Goal: Information Seeking & Learning: Learn about a topic

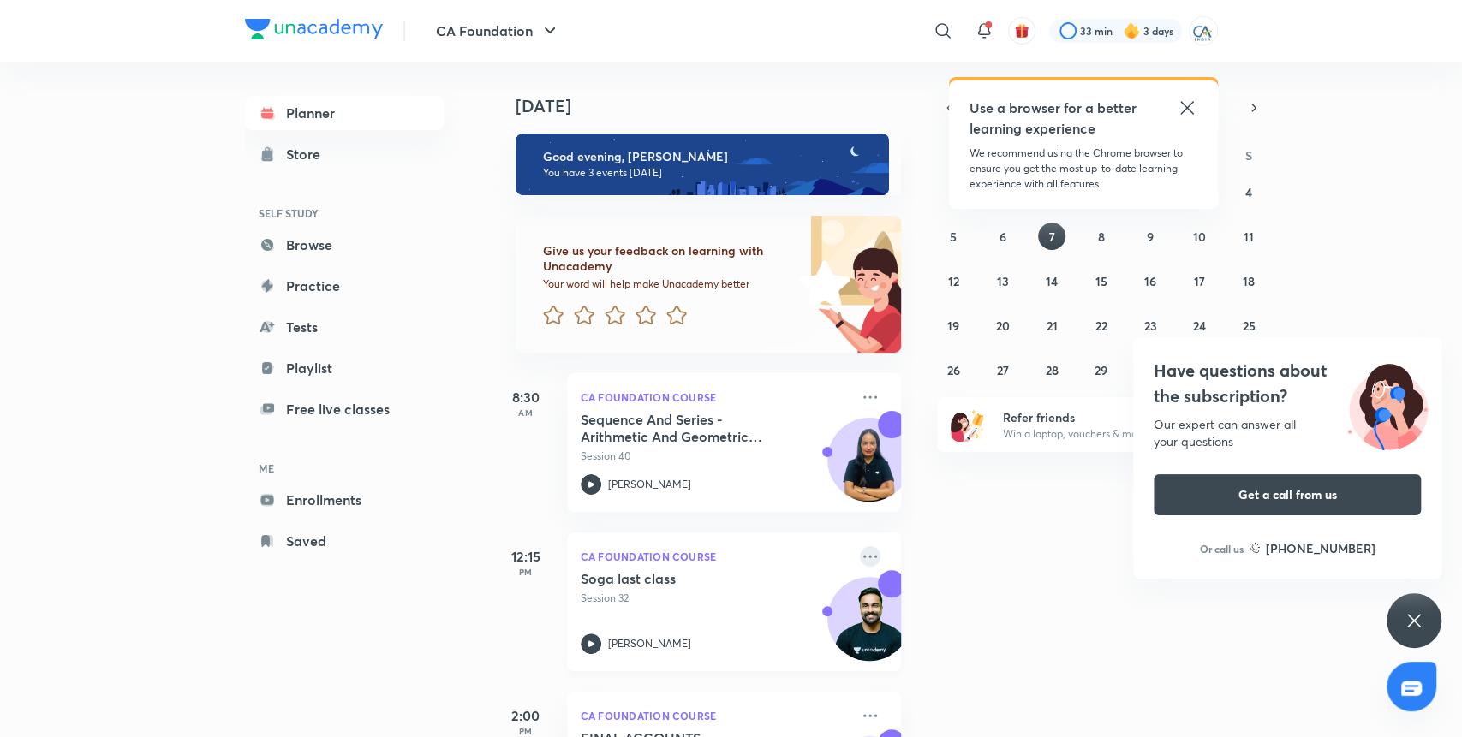
click at [860, 559] on icon at bounding box center [870, 556] width 21 height 21
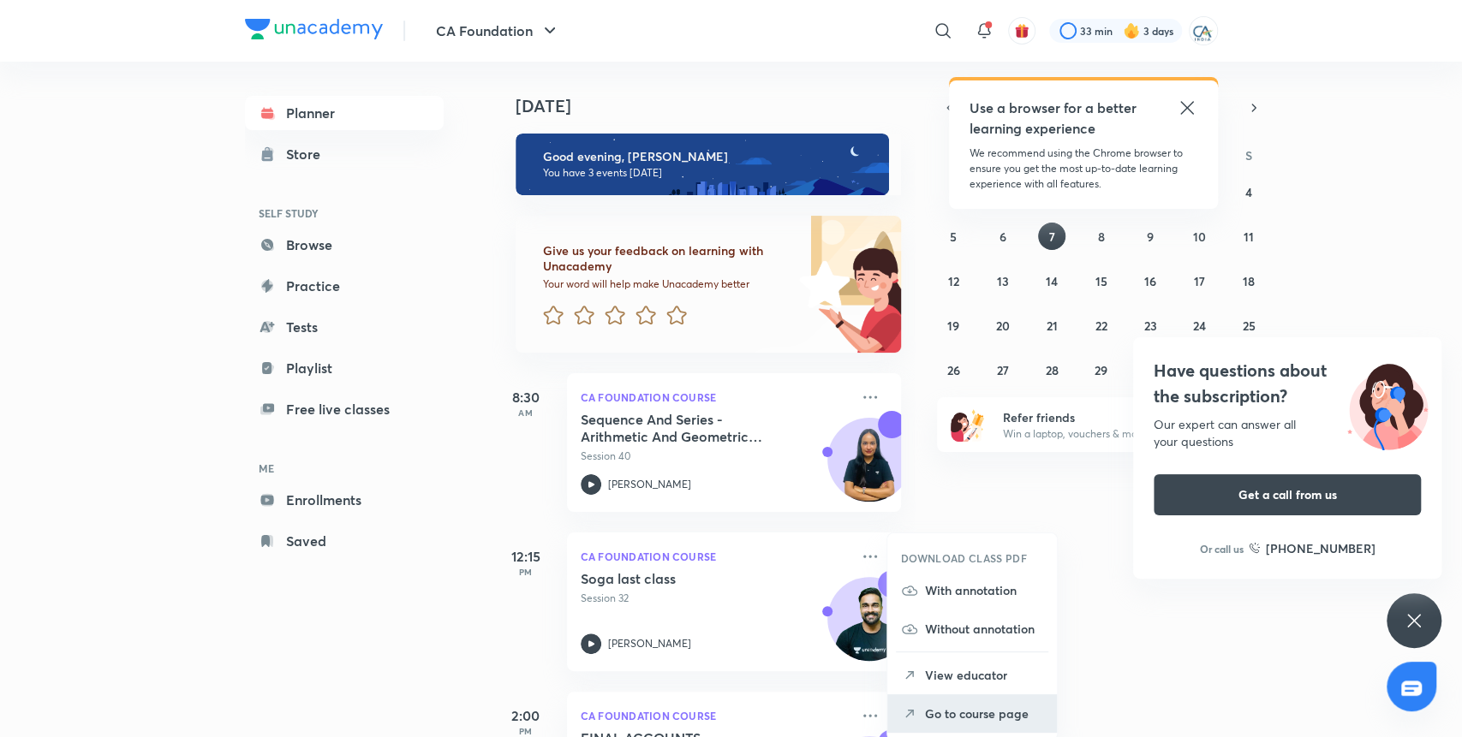
click at [952, 705] on p "Go to course page" at bounding box center [984, 714] width 118 height 18
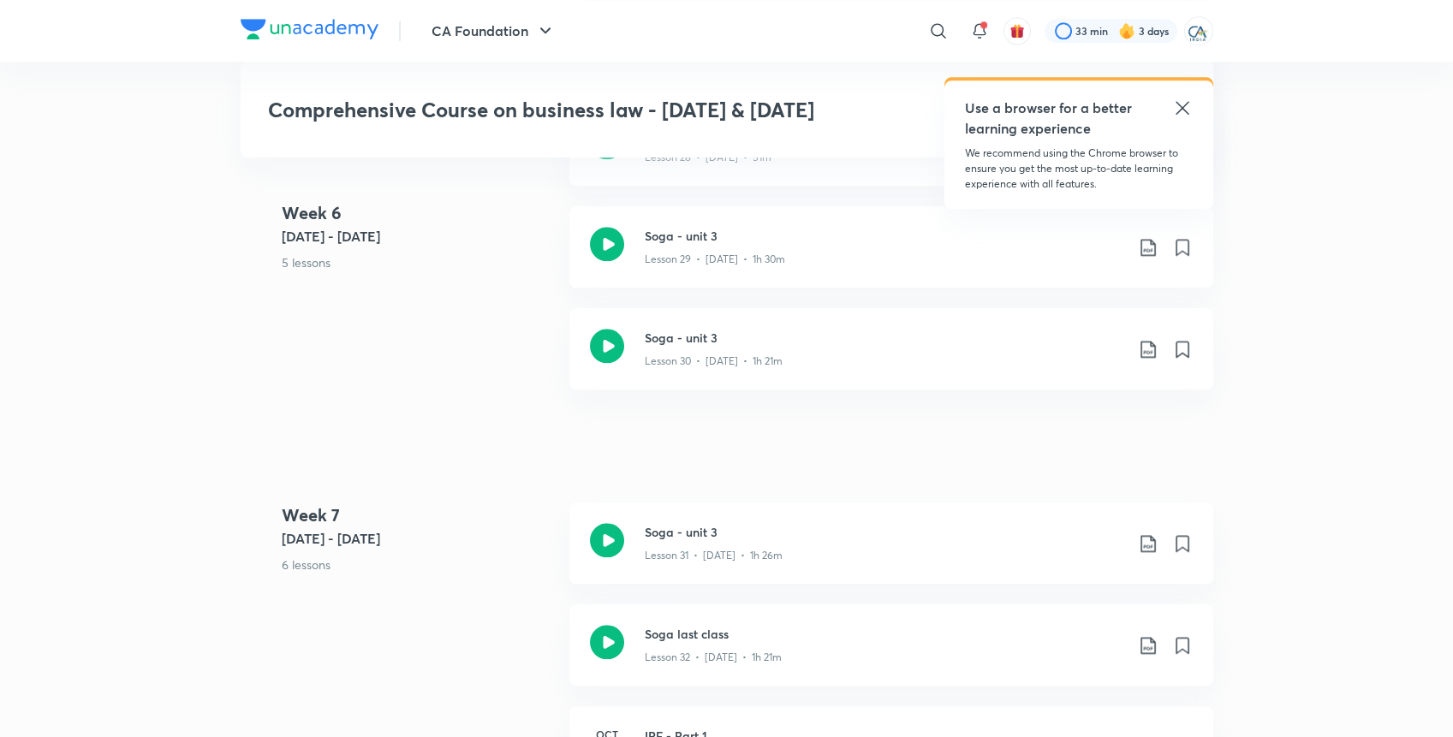
scroll to position [4216, 0]
click at [1147, 339] on icon at bounding box center [1148, 347] width 21 height 21
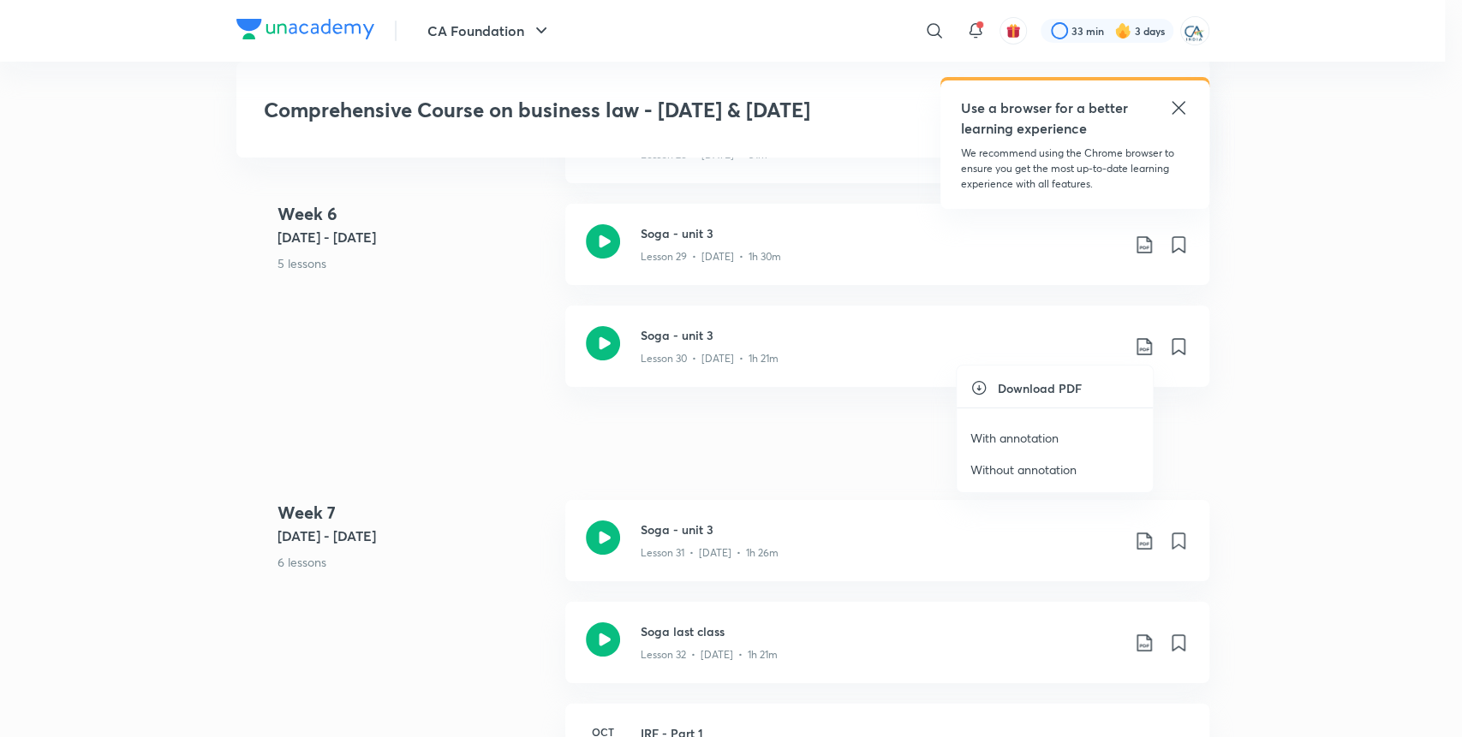
click at [1034, 427] on li "With annotation" at bounding box center [1055, 438] width 196 height 32
click at [1015, 443] on p "With annotation" at bounding box center [1014, 438] width 88 height 18
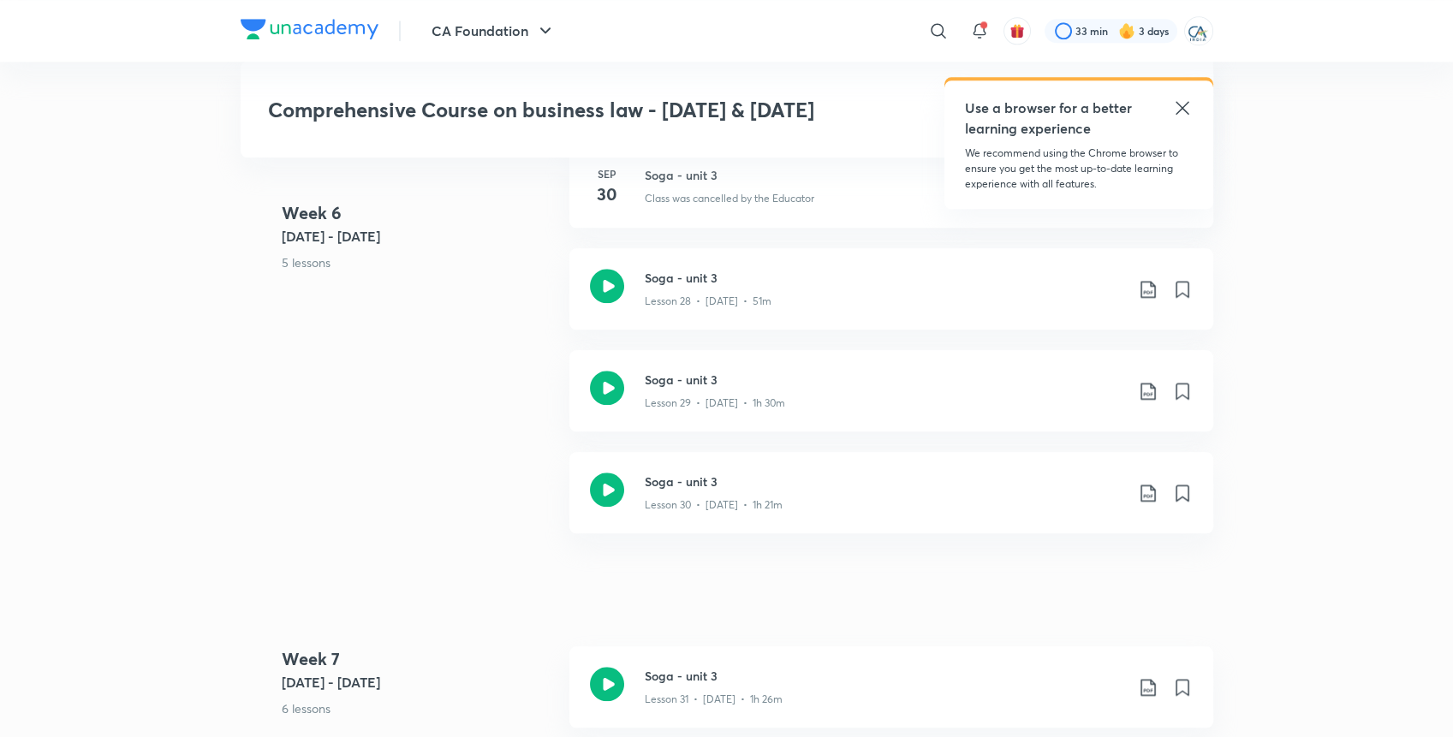
scroll to position [4060, 0]
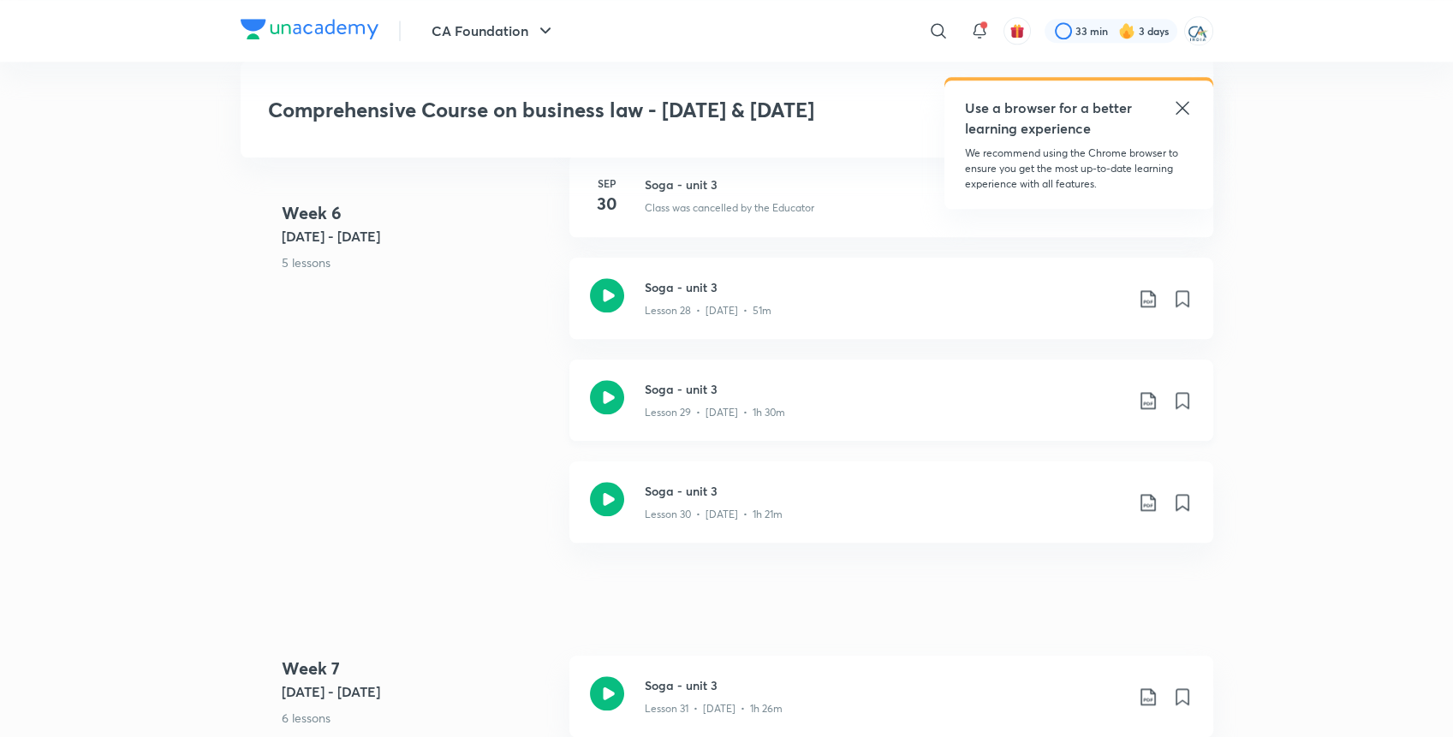
click at [714, 405] on p "Lesson 29 • [DATE] • 1h 30m" at bounding box center [715, 412] width 140 height 15
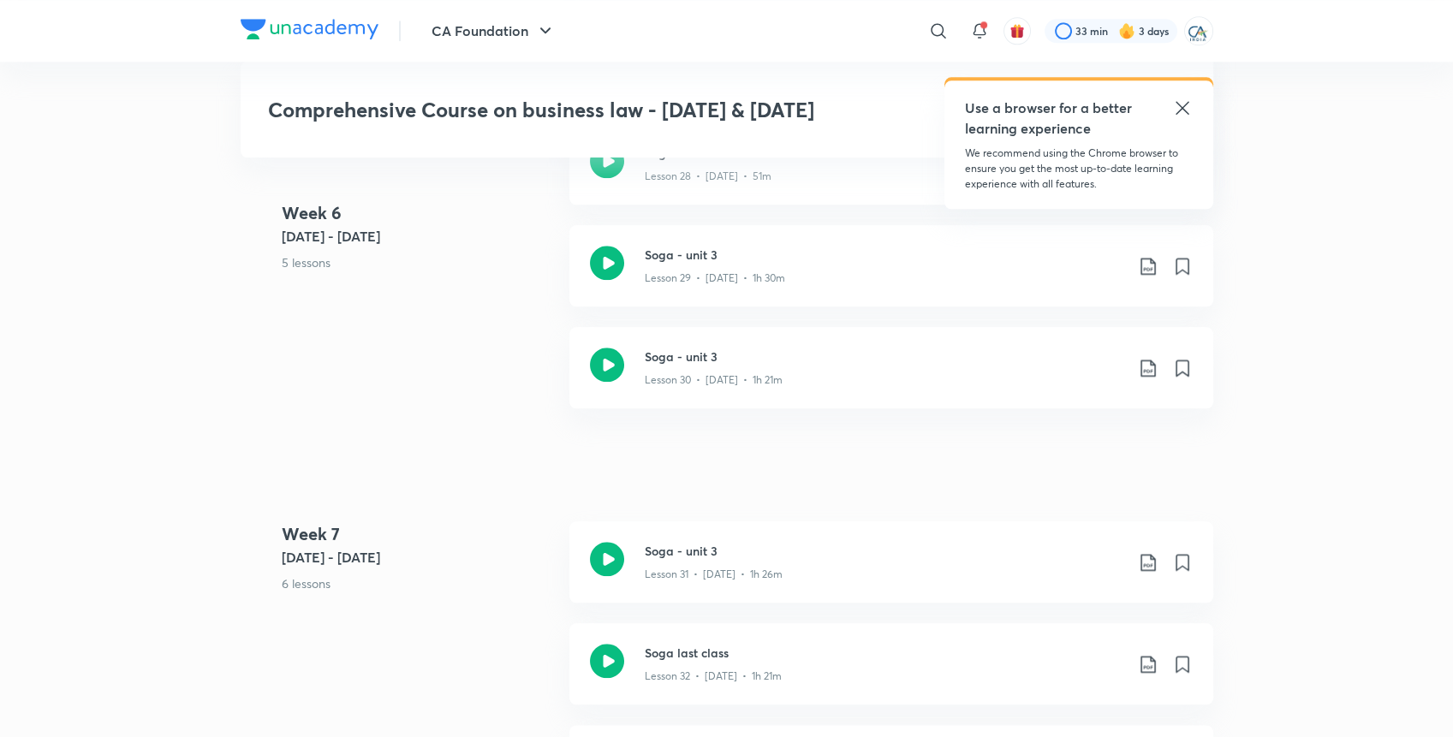
scroll to position [4174, 0]
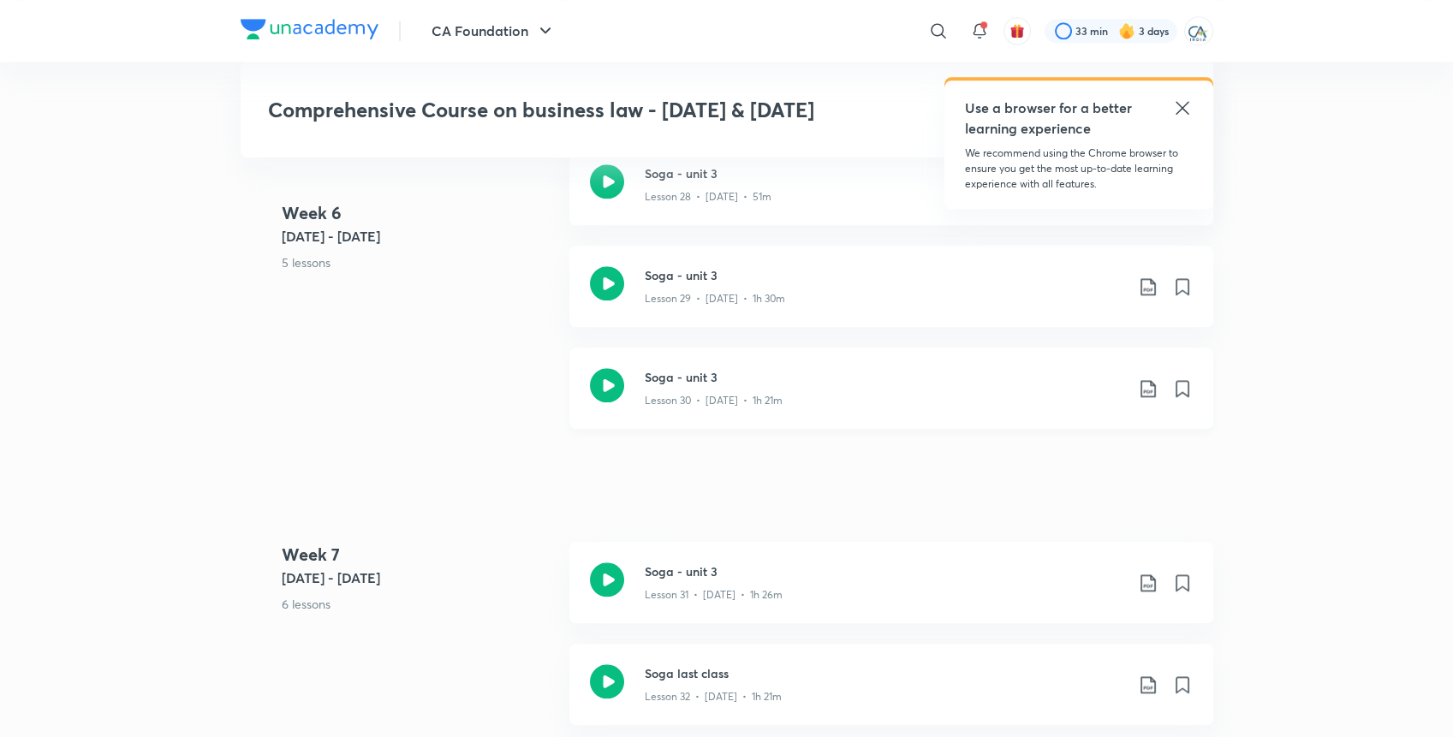
click at [726, 396] on p "Lesson 30 • [DATE] • 1h 21m" at bounding box center [714, 400] width 138 height 15
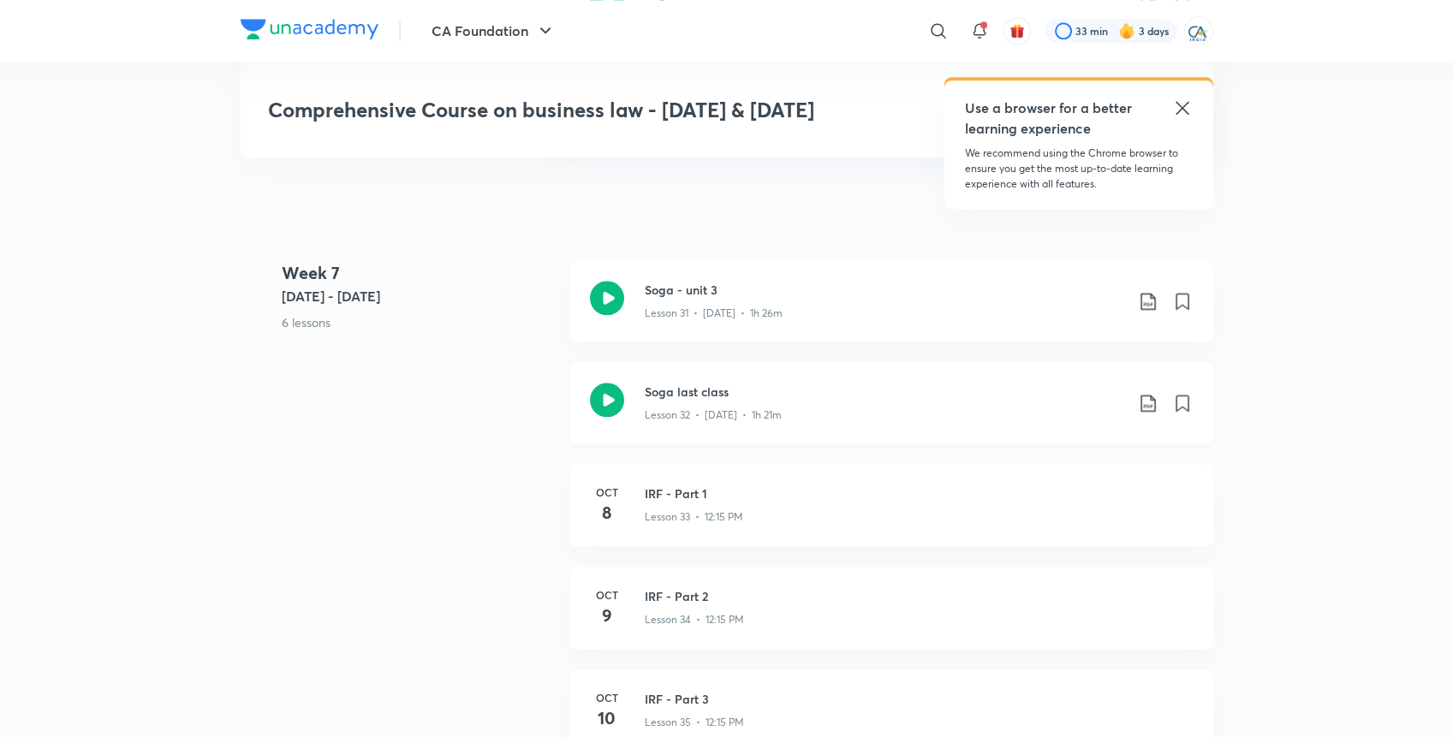
scroll to position [4227, 0]
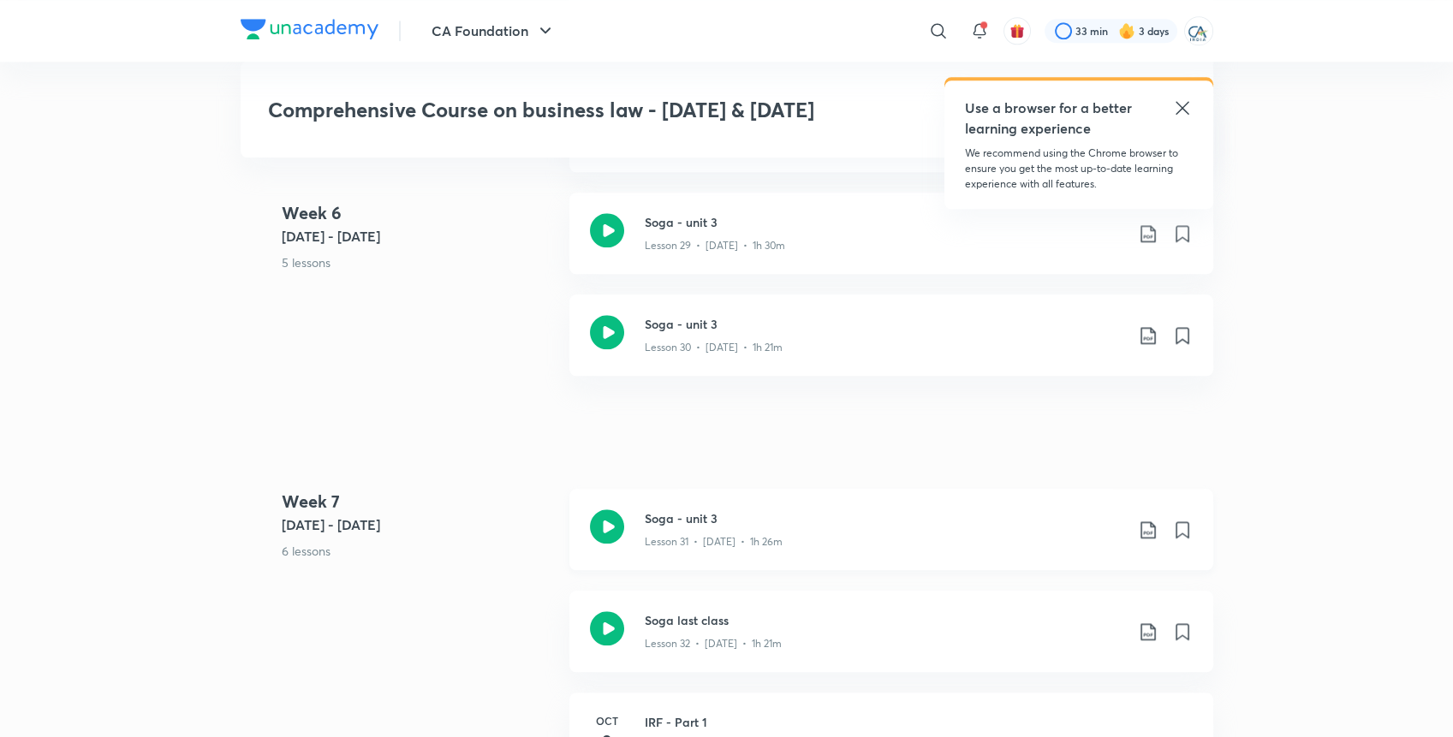
click at [1140, 522] on icon at bounding box center [1148, 530] width 21 height 21
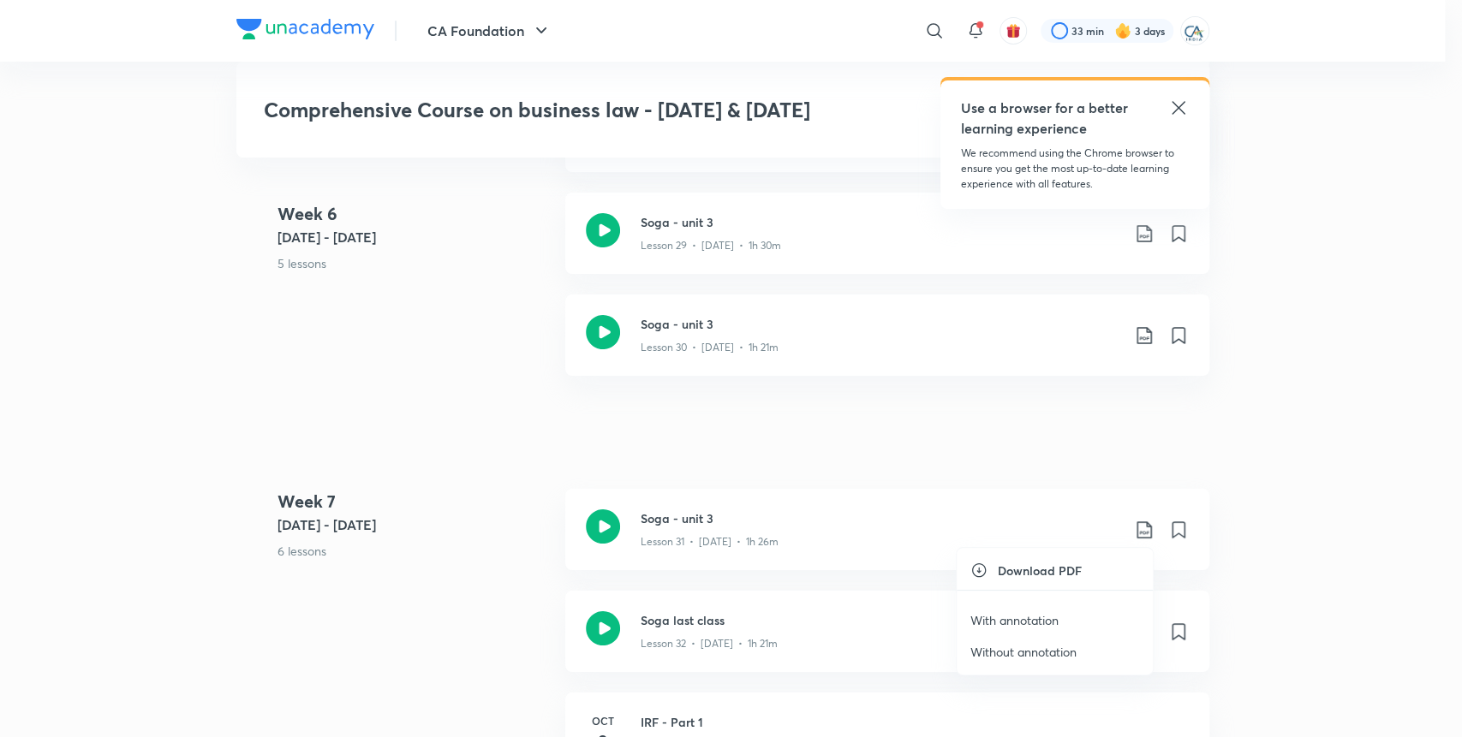
click at [1014, 623] on p "With annotation" at bounding box center [1014, 620] width 88 height 18
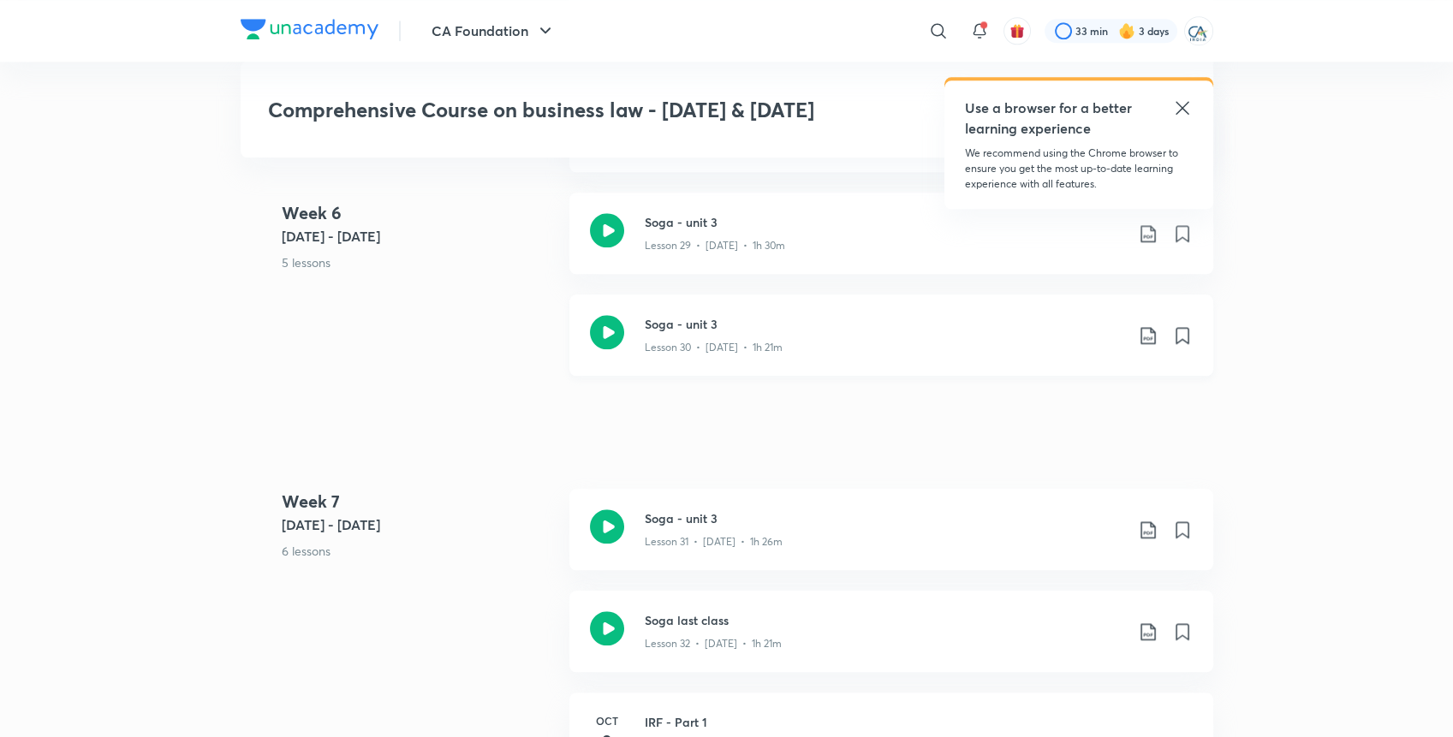
click at [737, 358] on div "Soga - unit 3 Lesson 30 • Oct 4 • 1h 21m" at bounding box center [892, 335] width 644 height 81
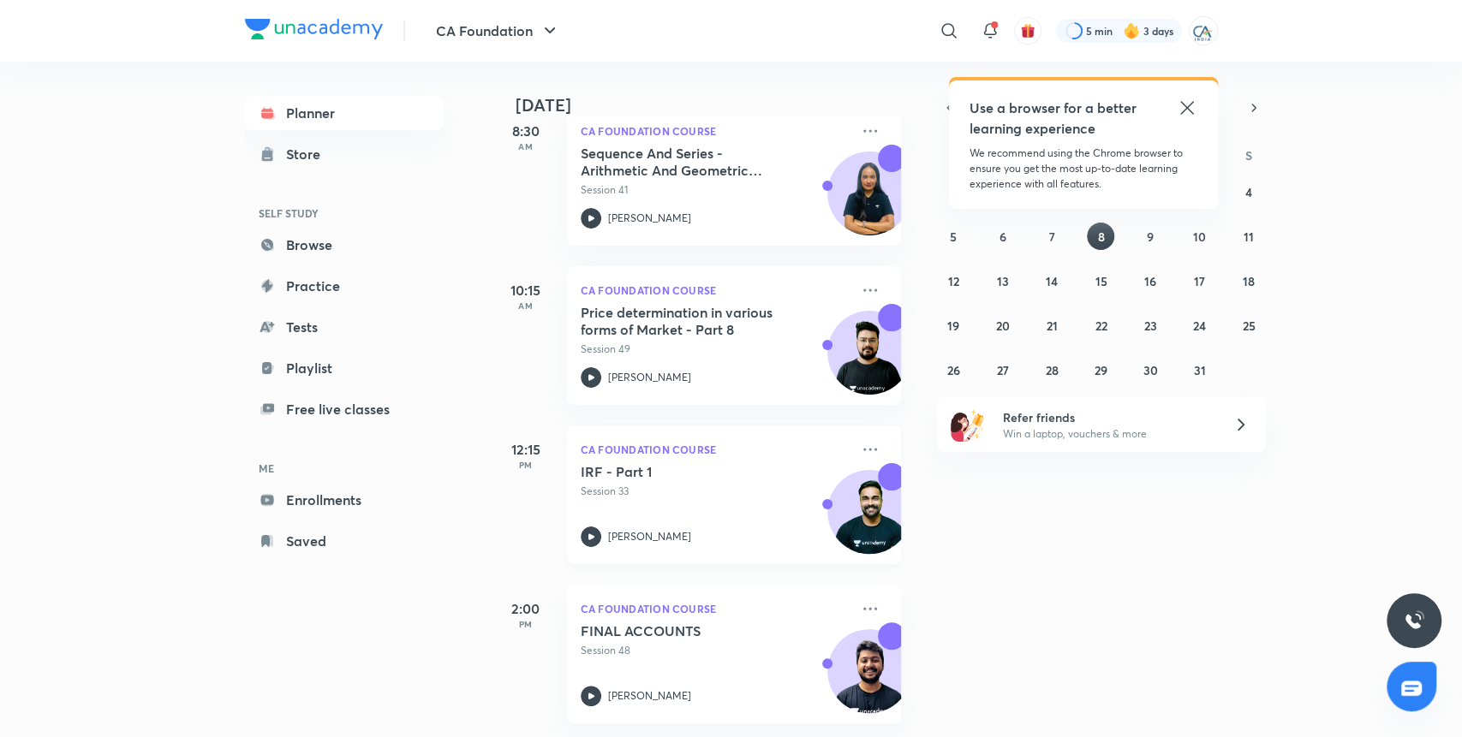
scroll to position [283, 0]
click at [860, 439] on icon at bounding box center [870, 449] width 21 height 21
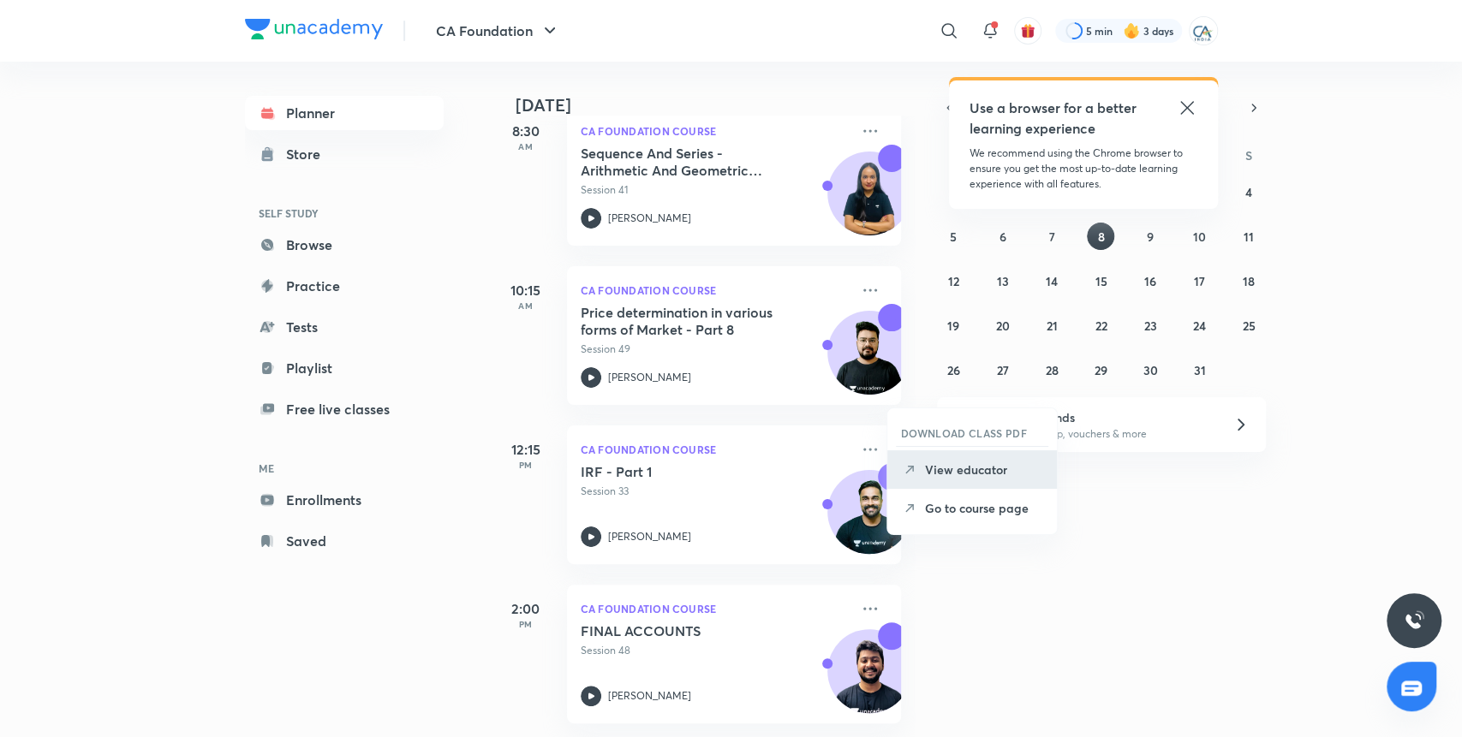
click at [931, 473] on p "View educator" at bounding box center [984, 470] width 118 height 18
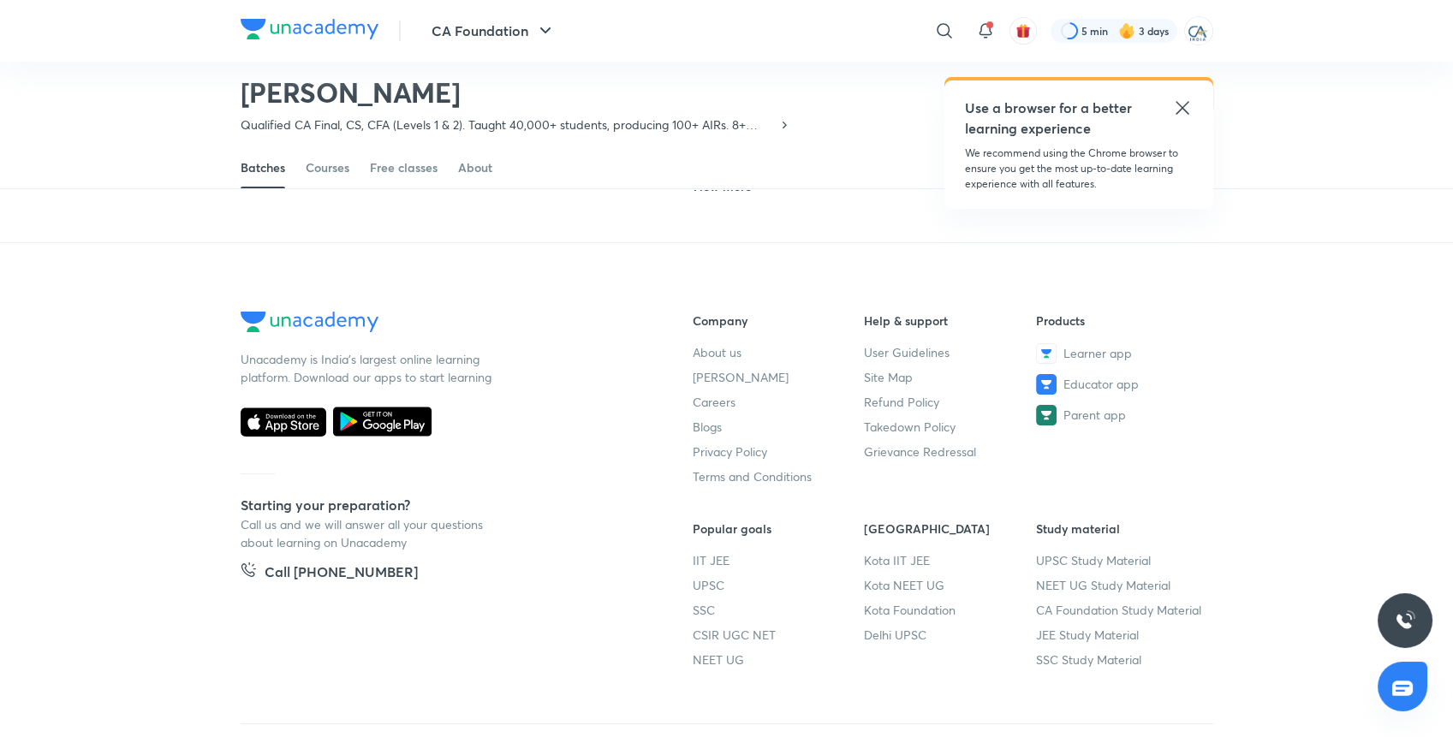
scroll to position [1166, 0]
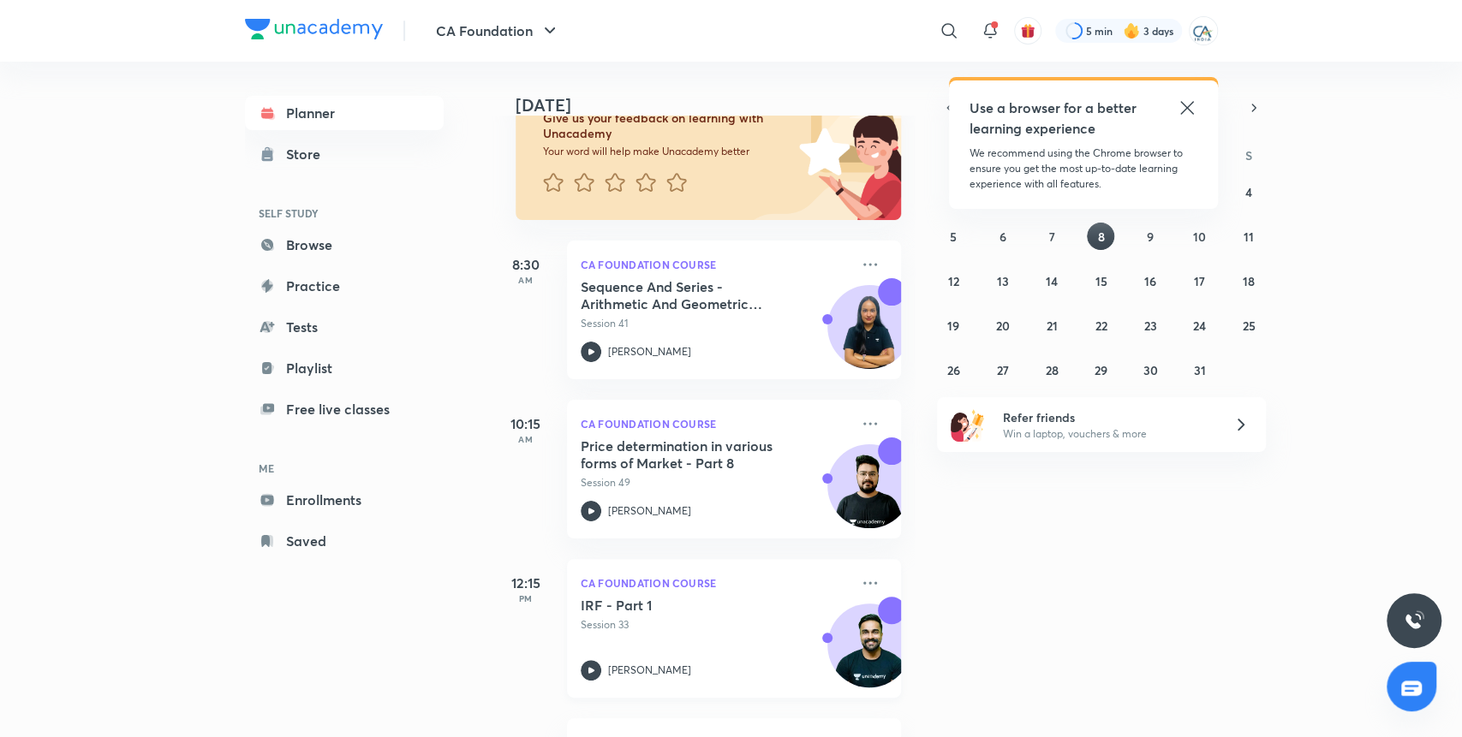
scroll to position [283, 0]
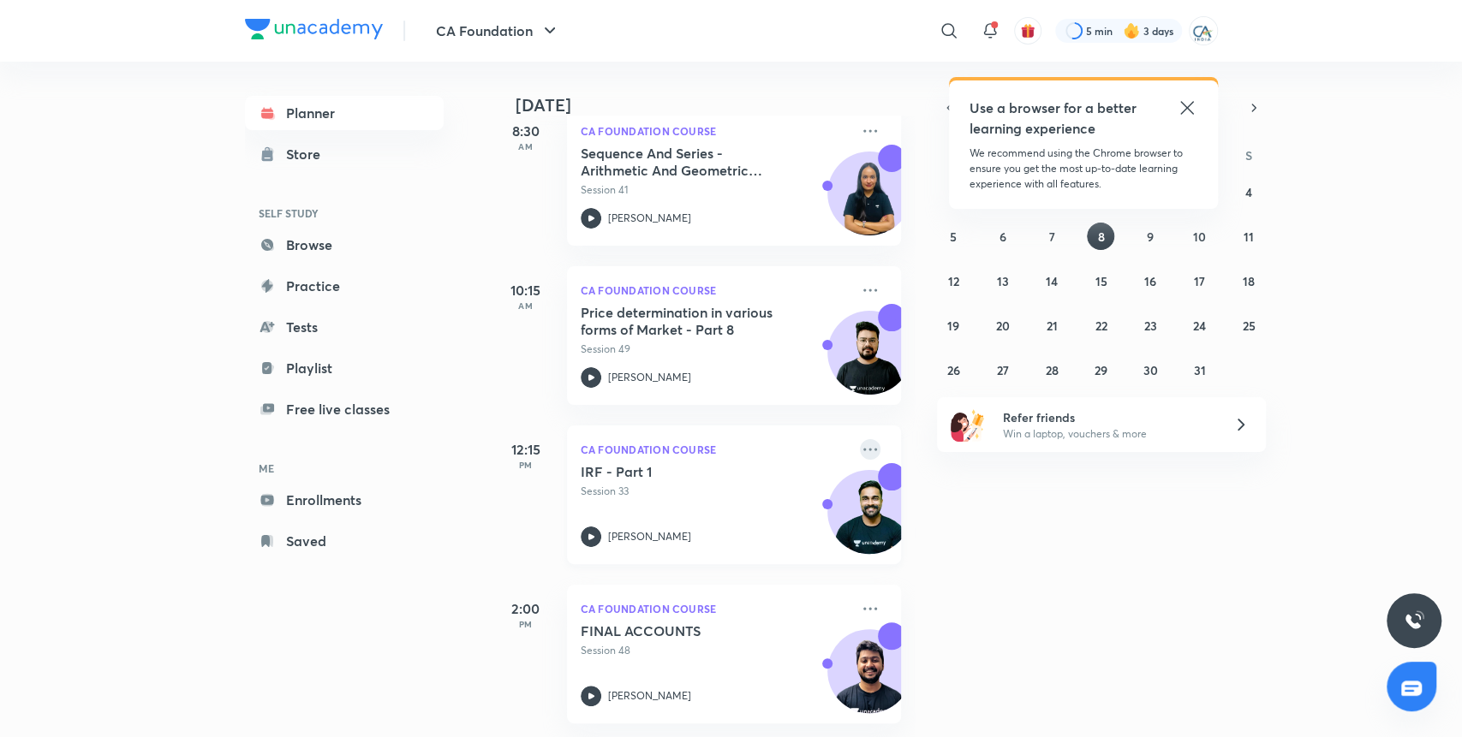
click at [860, 439] on icon at bounding box center [870, 449] width 21 height 21
click at [927, 494] on li "Go to course page" at bounding box center [972, 508] width 170 height 39
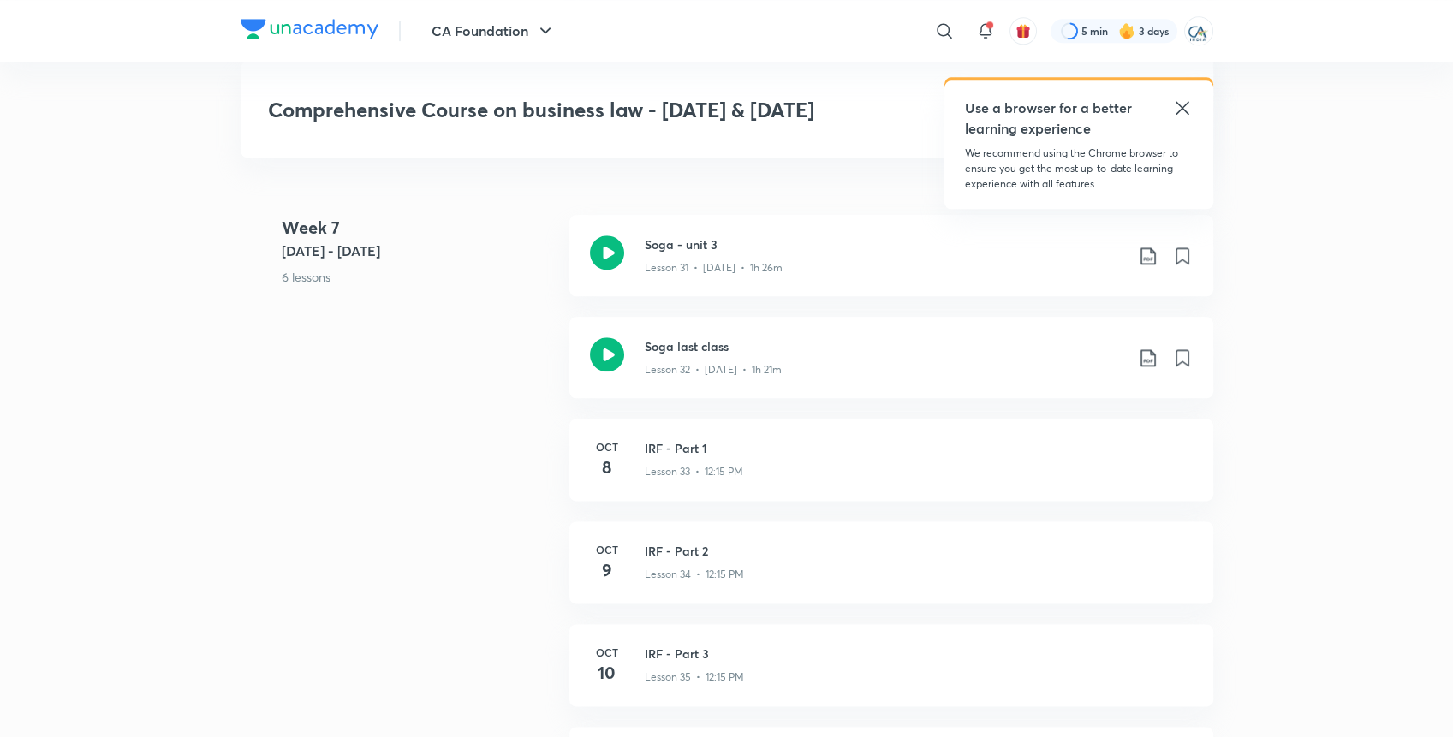
scroll to position [4389, 0]
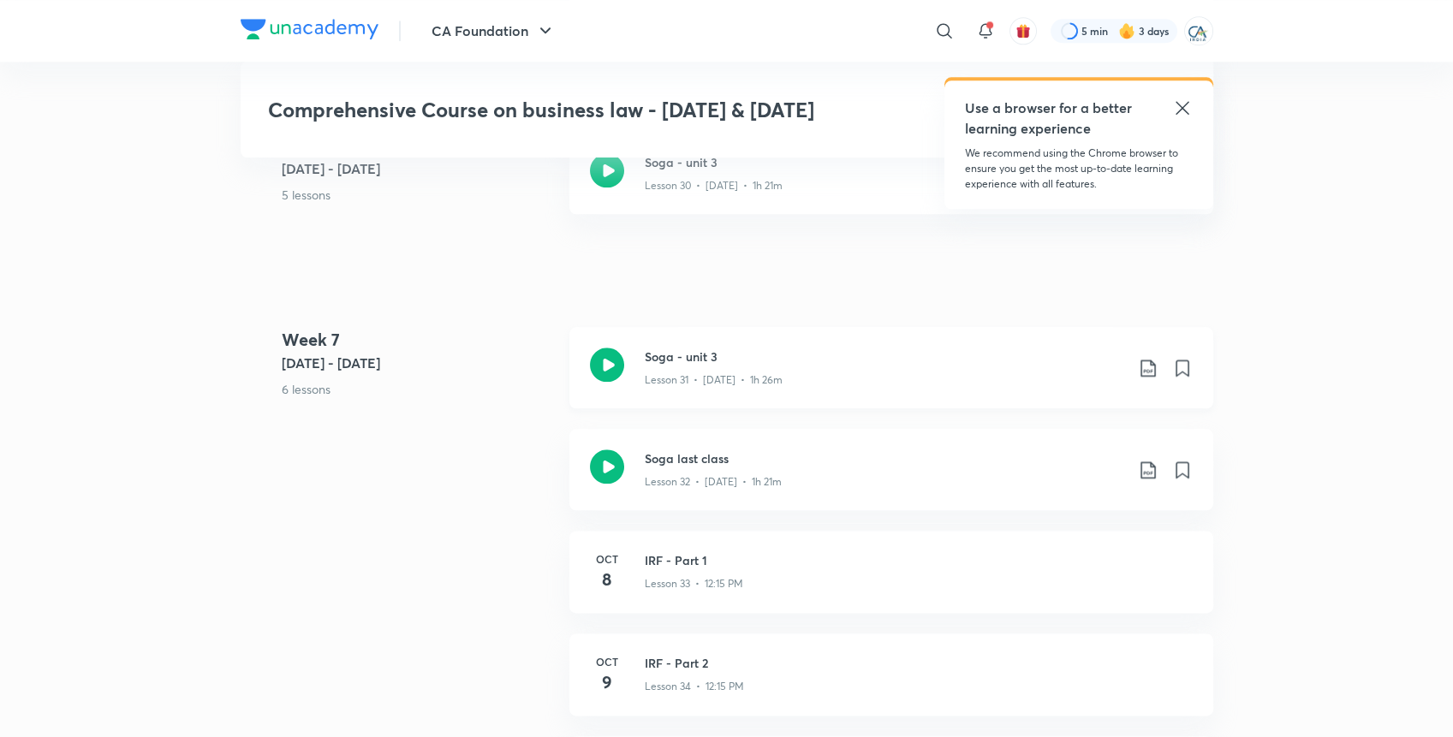
click at [802, 344] on div "Soga - unit 3 Lesson 31 • [DATE] • 1h 26m" at bounding box center [892, 367] width 644 height 81
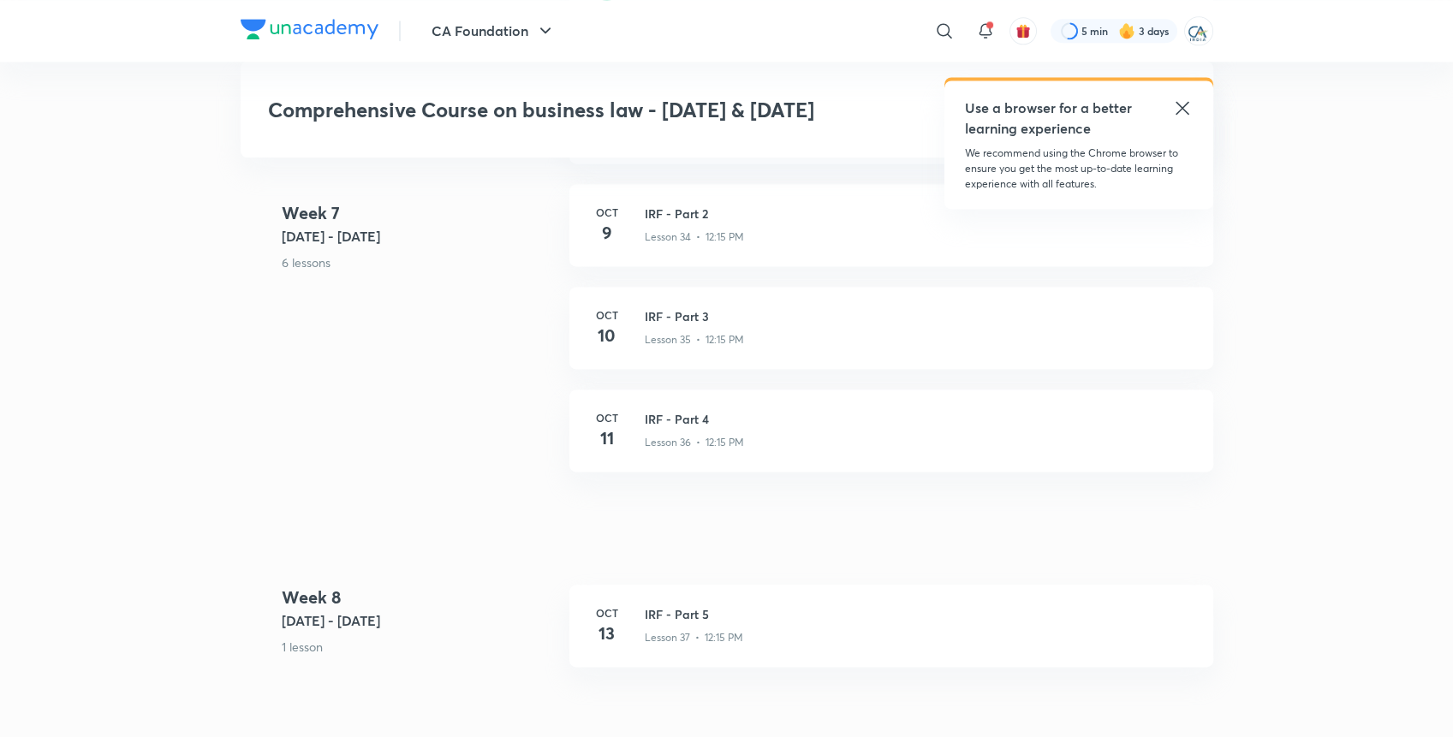
scroll to position [4846, 0]
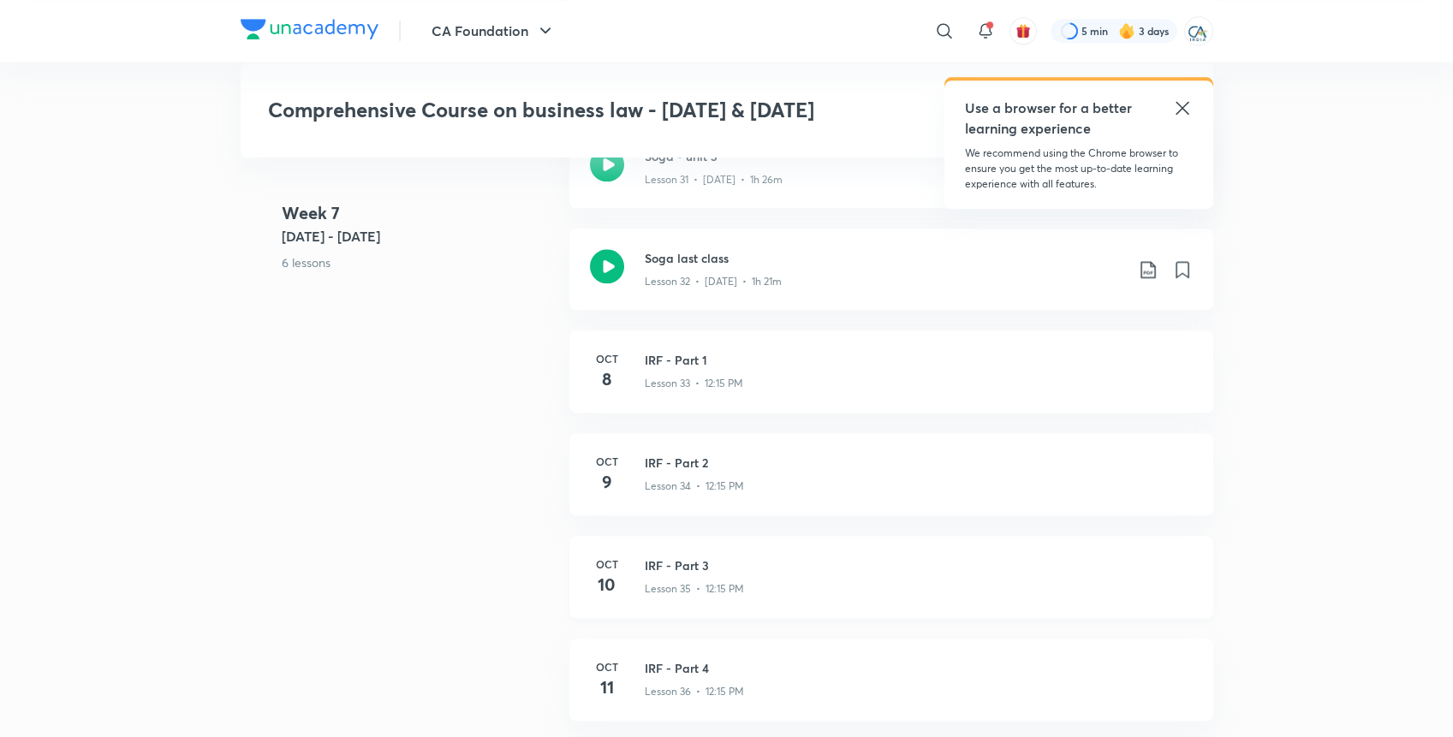
scroll to position [4456, 0]
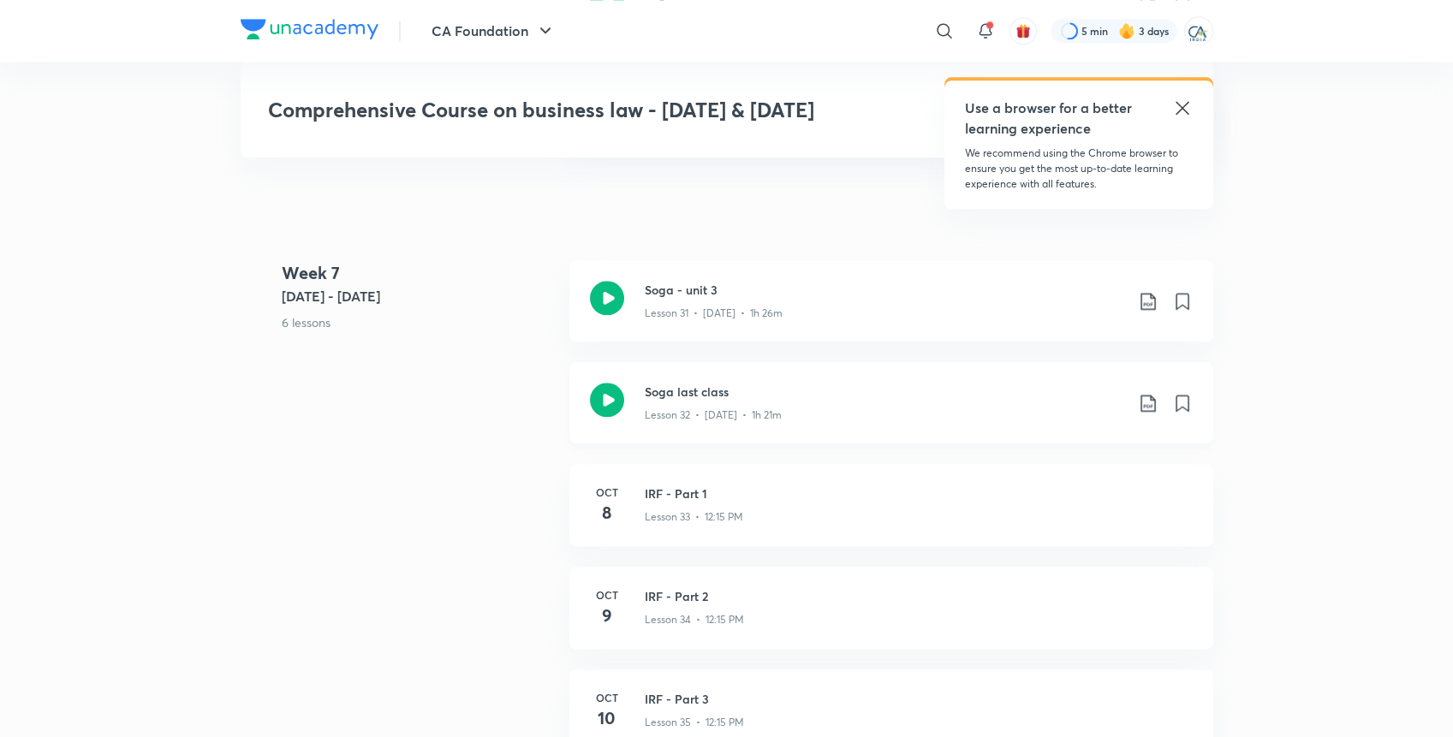
click at [741, 389] on h3 "Soga last class" at bounding box center [885, 392] width 480 height 18
